Goal: Task Accomplishment & Management: Manage account settings

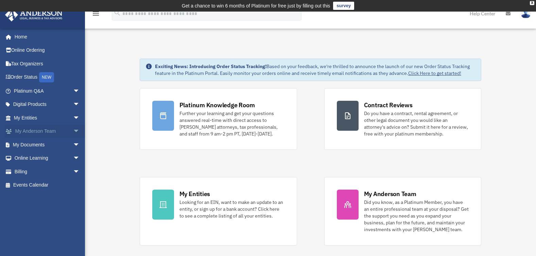
click at [73, 131] on span "arrow_drop_down" at bounding box center [80, 131] width 14 height 14
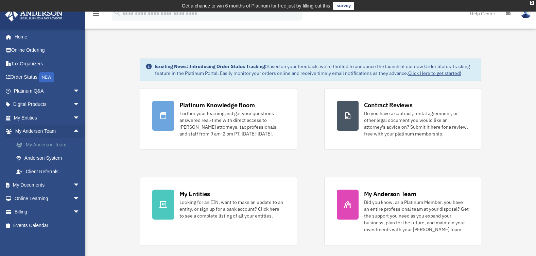
click at [50, 143] on link "My Anderson Team" at bounding box center [50, 145] width 81 height 14
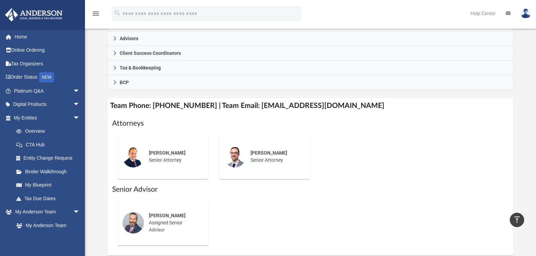
scroll to position [227, 0]
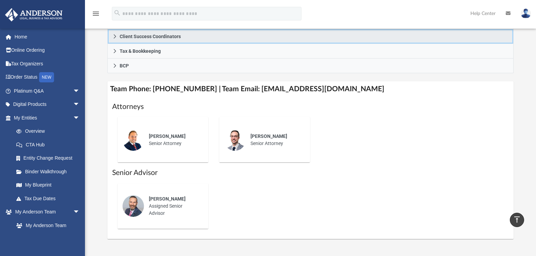
click at [116, 36] on icon at bounding box center [115, 36] width 2 height 4
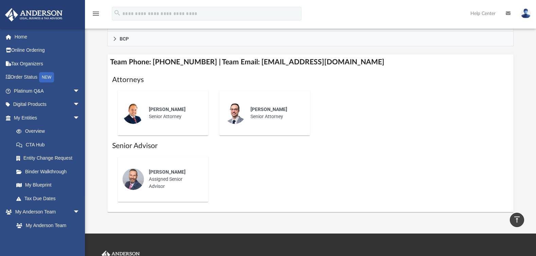
click at [527, 14] on img at bounding box center [526, 14] width 10 height 10
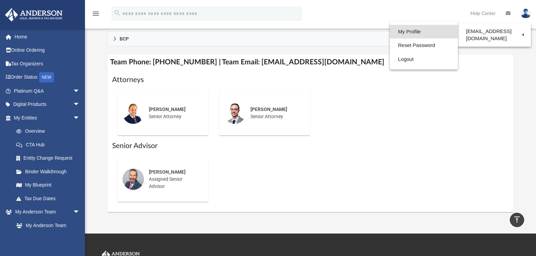
click at [405, 33] on link "My Profile" at bounding box center [424, 32] width 68 height 14
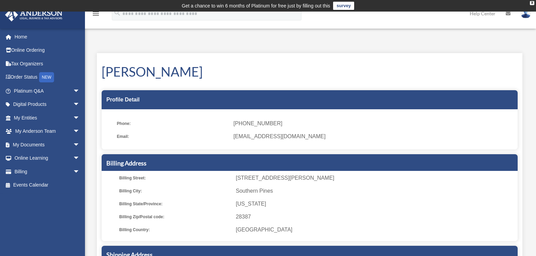
click at [524, 15] on img at bounding box center [526, 14] width 10 height 10
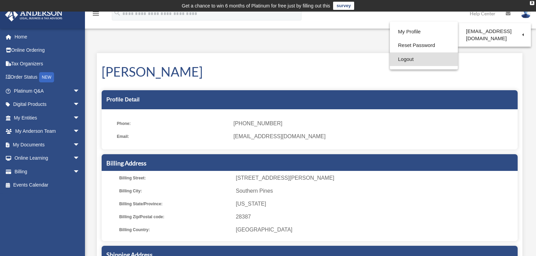
click at [404, 61] on link "Logout" at bounding box center [424, 59] width 68 height 14
